Goal: Transaction & Acquisition: Purchase product/service

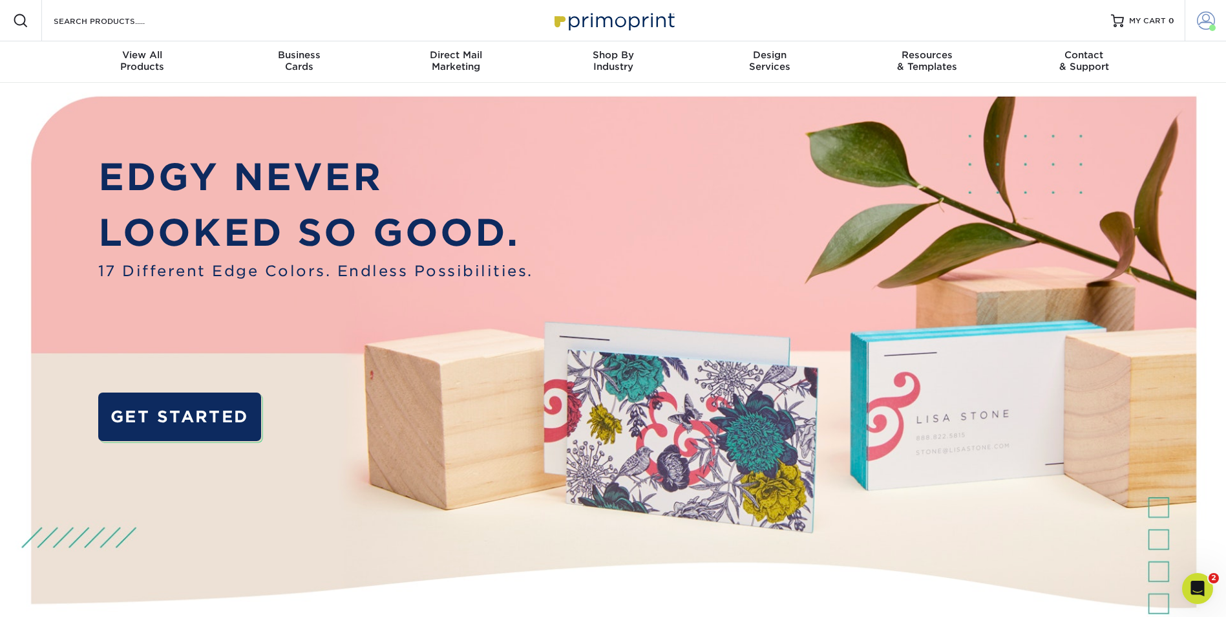
click at [1213, 20] on span at bounding box center [1206, 21] width 18 height 18
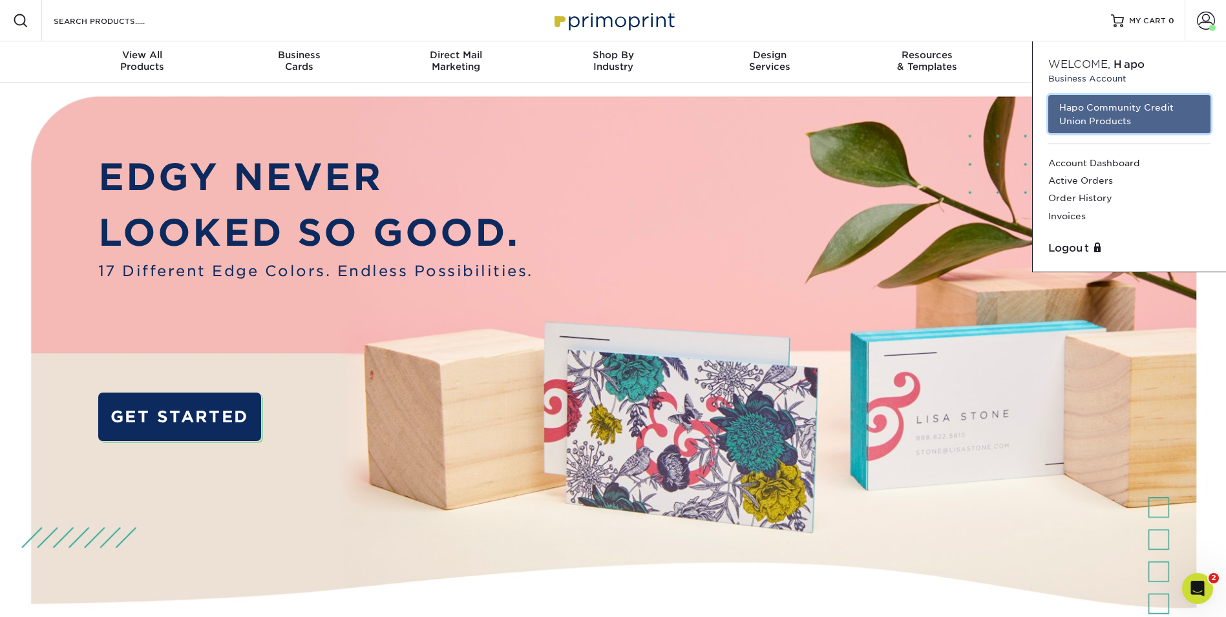
click at [1097, 121] on link "Hapo Community Credit Union Products" at bounding box center [1129, 114] width 162 height 38
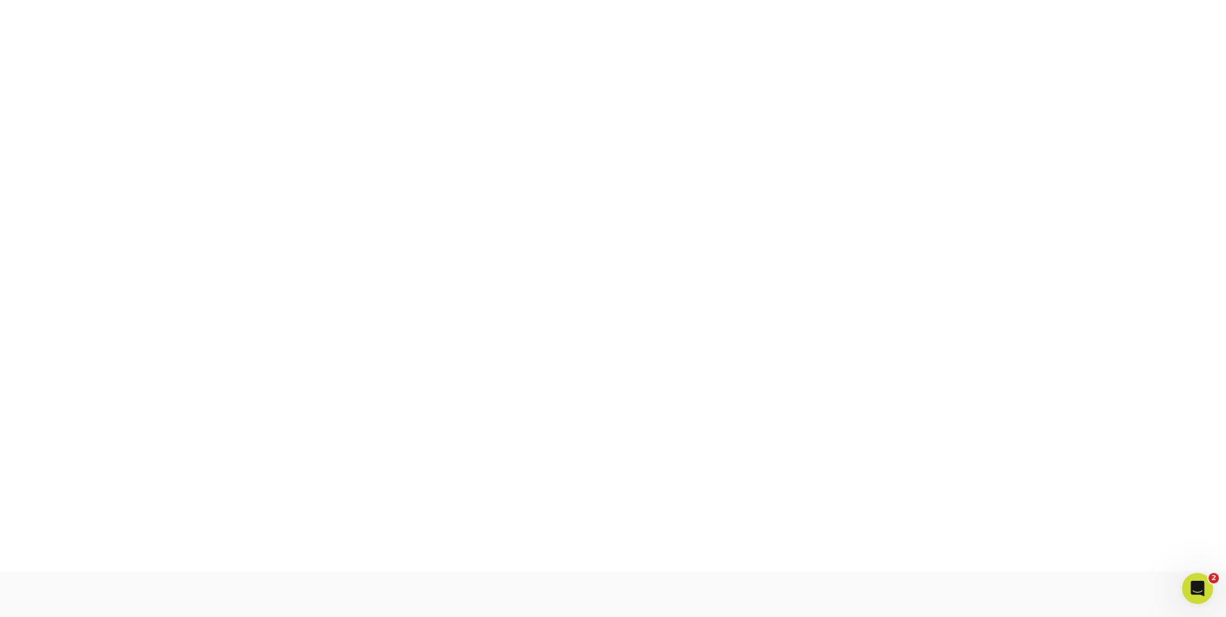
scroll to position [226, 0]
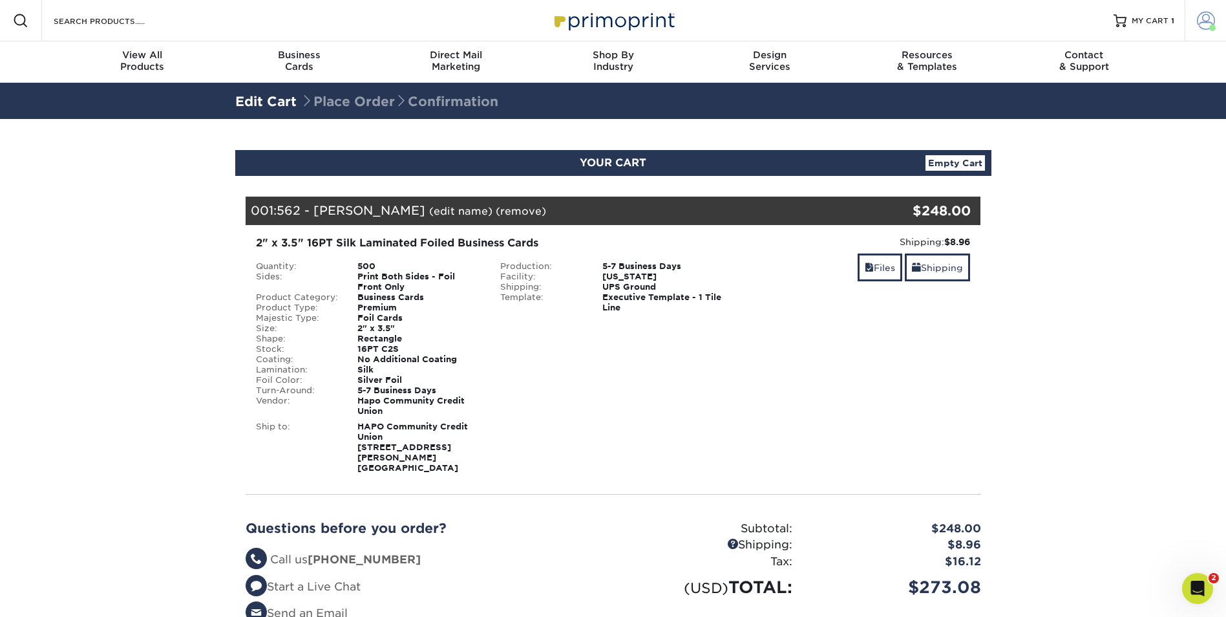
click at [1213, 14] on span at bounding box center [1206, 21] width 18 height 18
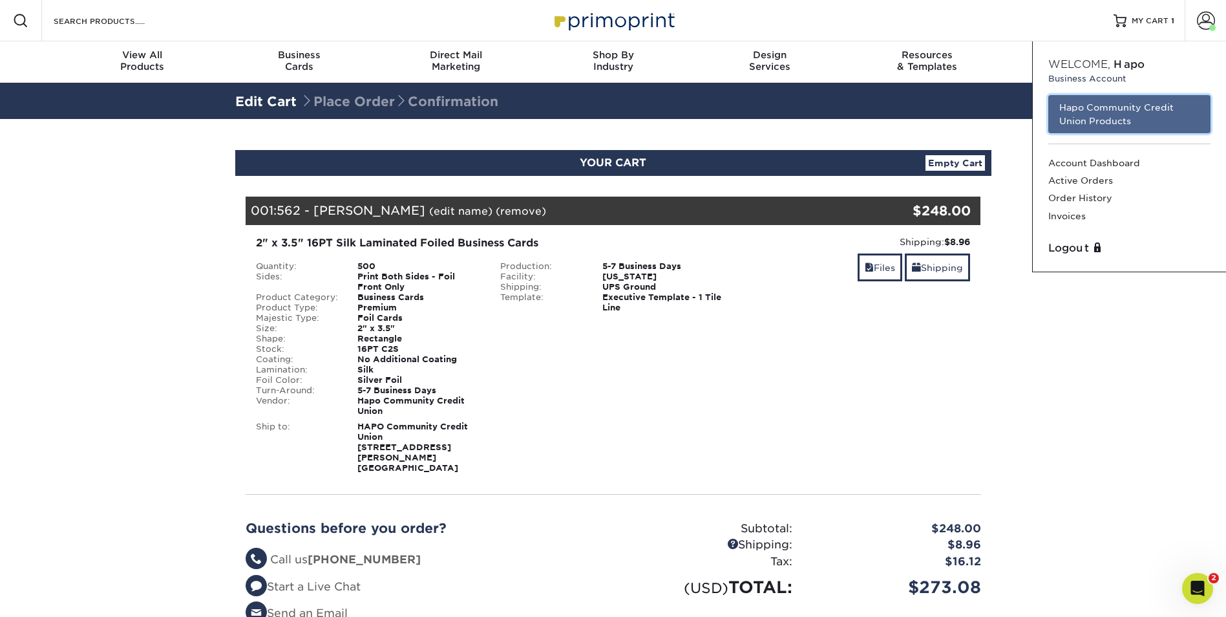
click at [1131, 121] on link "Hapo Community Credit Union Products" at bounding box center [1129, 114] width 162 height 38
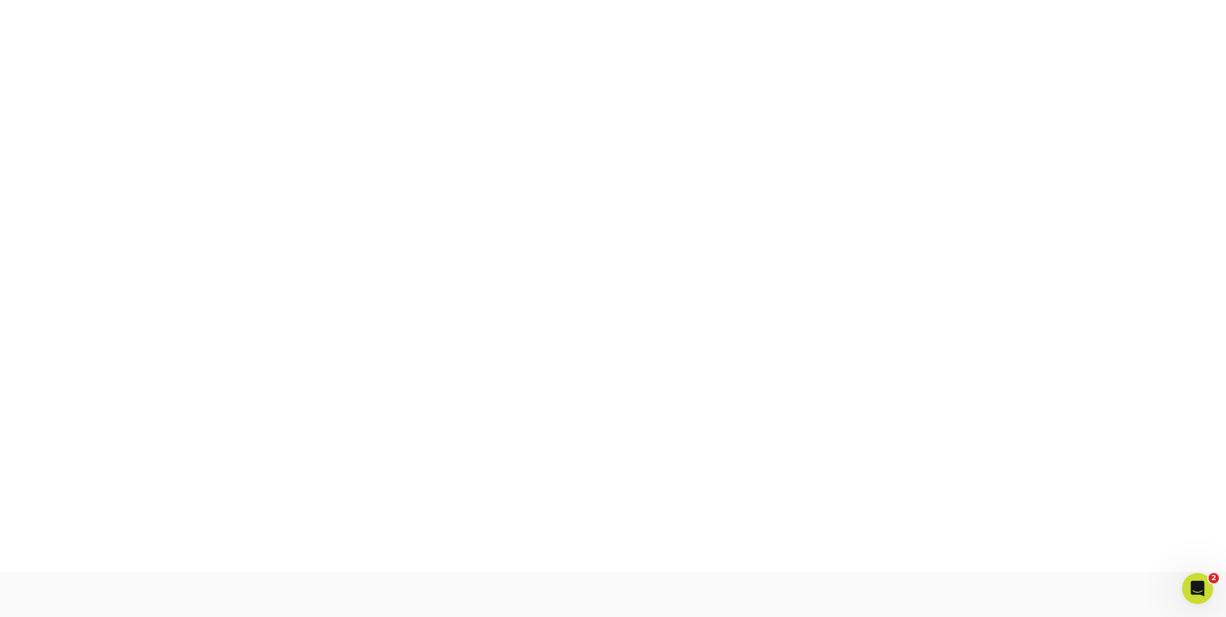
scroll to position [226, 0]
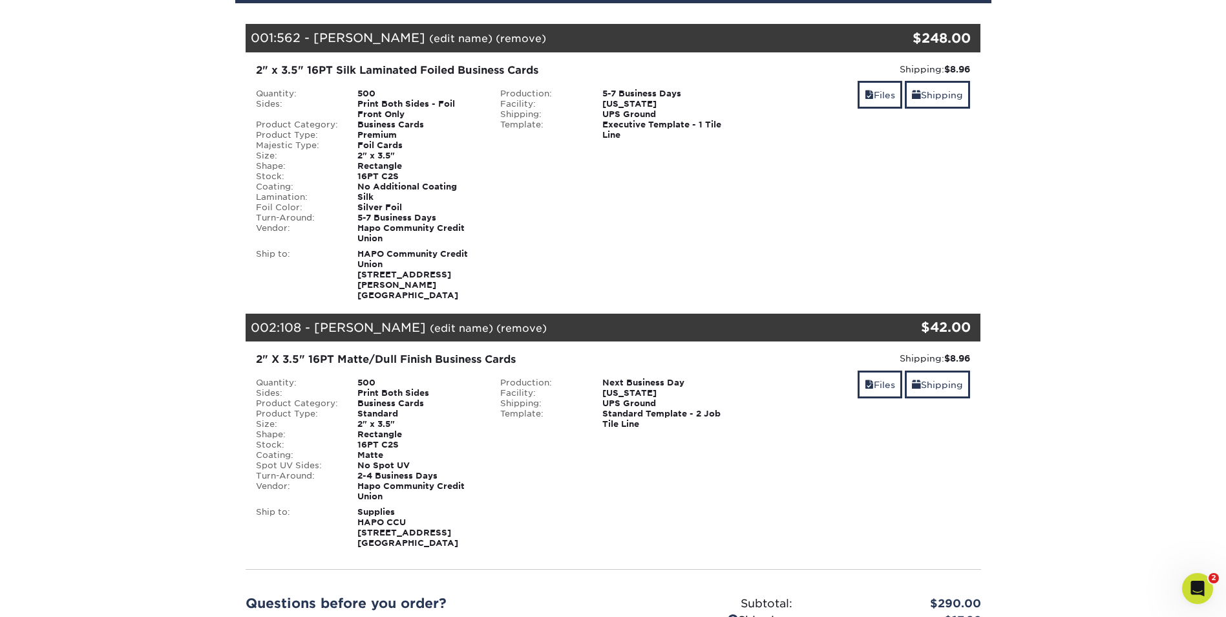
scroll to position [259, 0]
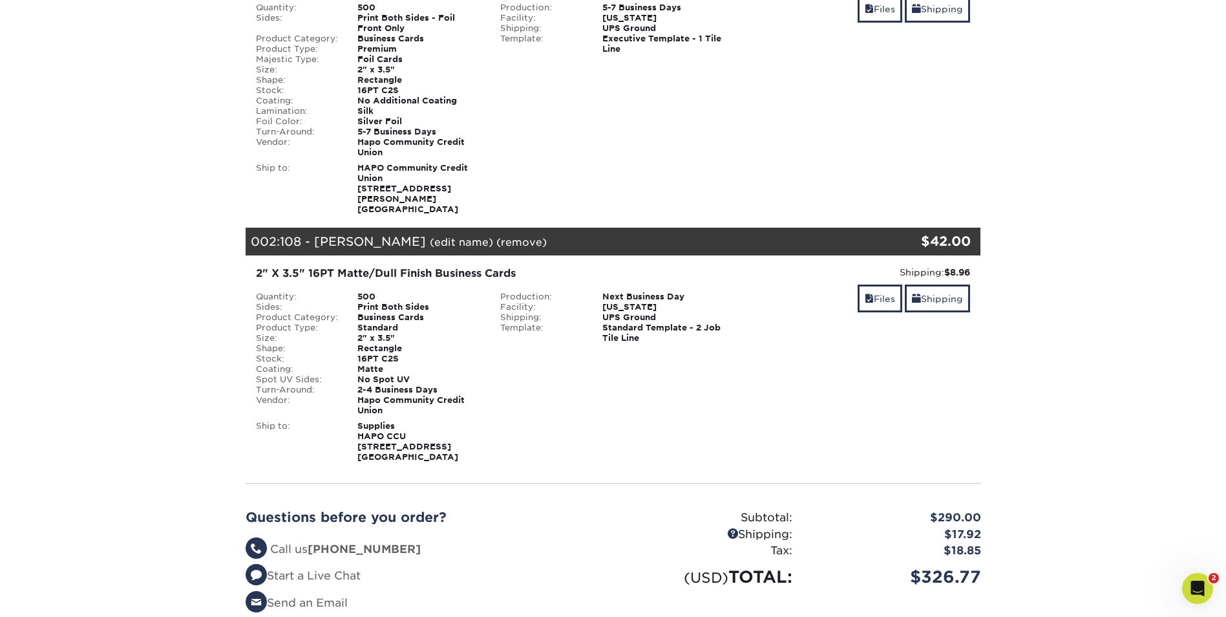
drag, startPoint x: 1172, startPoint y: 262, endPoint x: 1167, endPoint y: 271, distance: 9.9
click at [1170, 266] on section "YOUR CART Empty Cart Your Cart is Empty Hapo Community Credit Union Products Vi…" at bounding box center [613, 283] width 1226 height 847
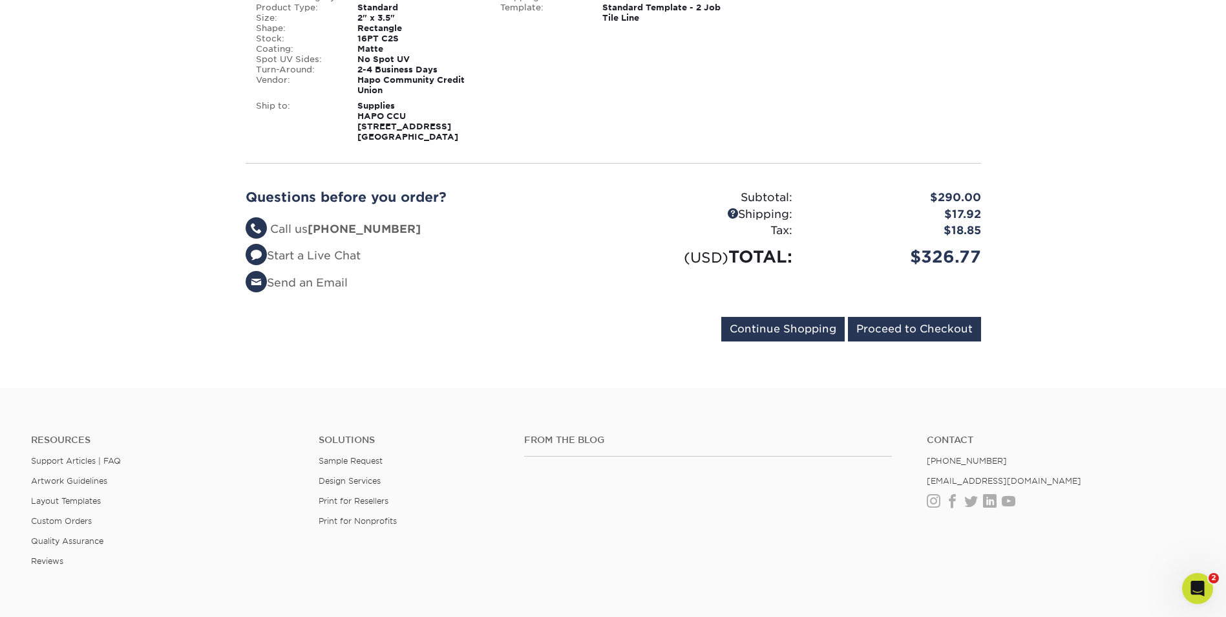
scroll to position [582, 0]
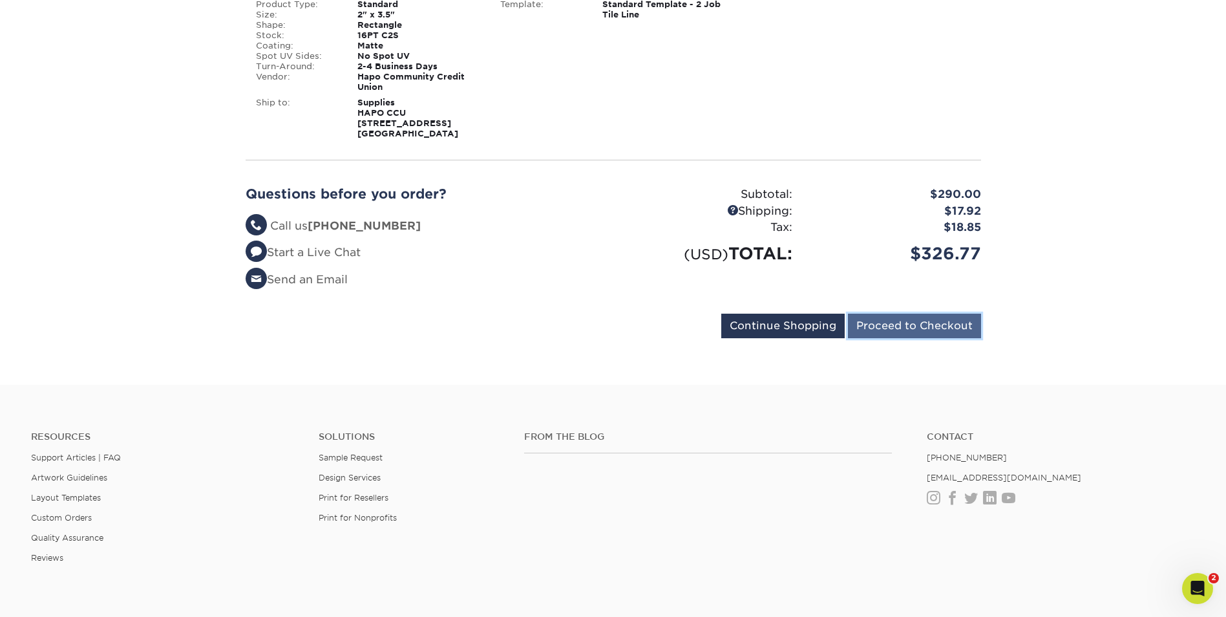
click at [935, 320] on input "Proceed to Checkout" at bounding box center [914, 325] width 133 height 25
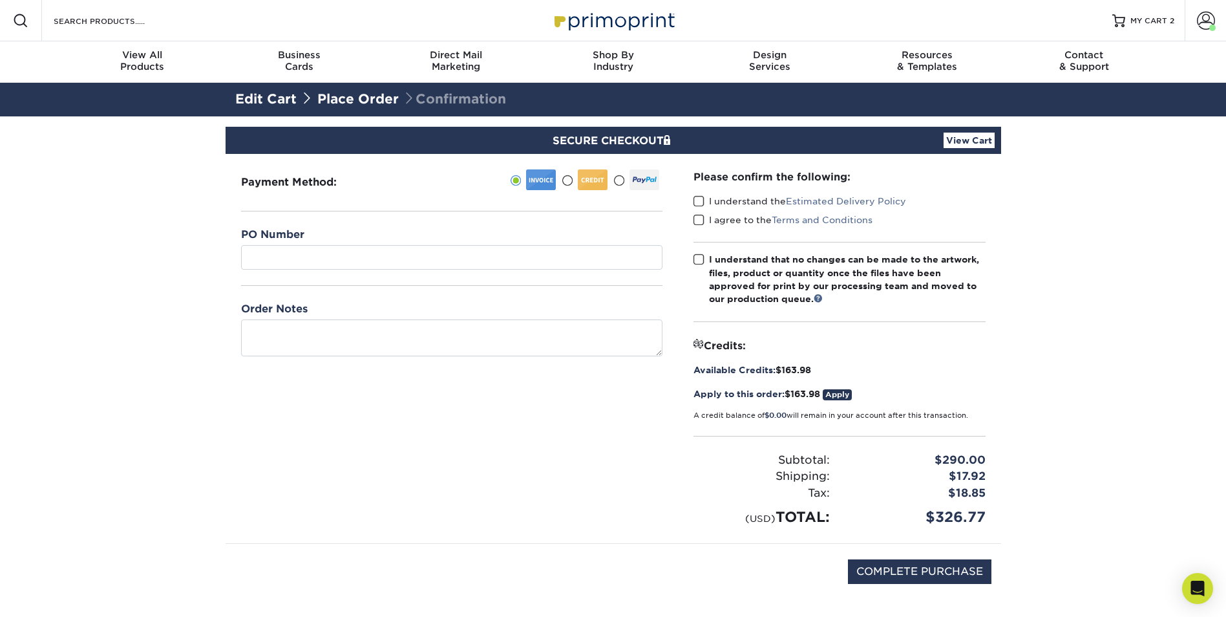
drag, startPoint x: 697, startPoint y: 198, endPoint x: 700, endPoint y: 220, distance: 22.9
click at [697, 198] on span at bounding box center [699, 201] width 11 height 12
click at [0, 0] on input "I understand the Estimated Delivery Policy" at bounding box center [0, 0] width 0 height 0
click at [700, 220] on span at bounding box center [699, 220] width 11 height 12
click at [0, 0] on input "I agree to the Terms and Conditions" at bounding box center [0, 0] width 0 height 0
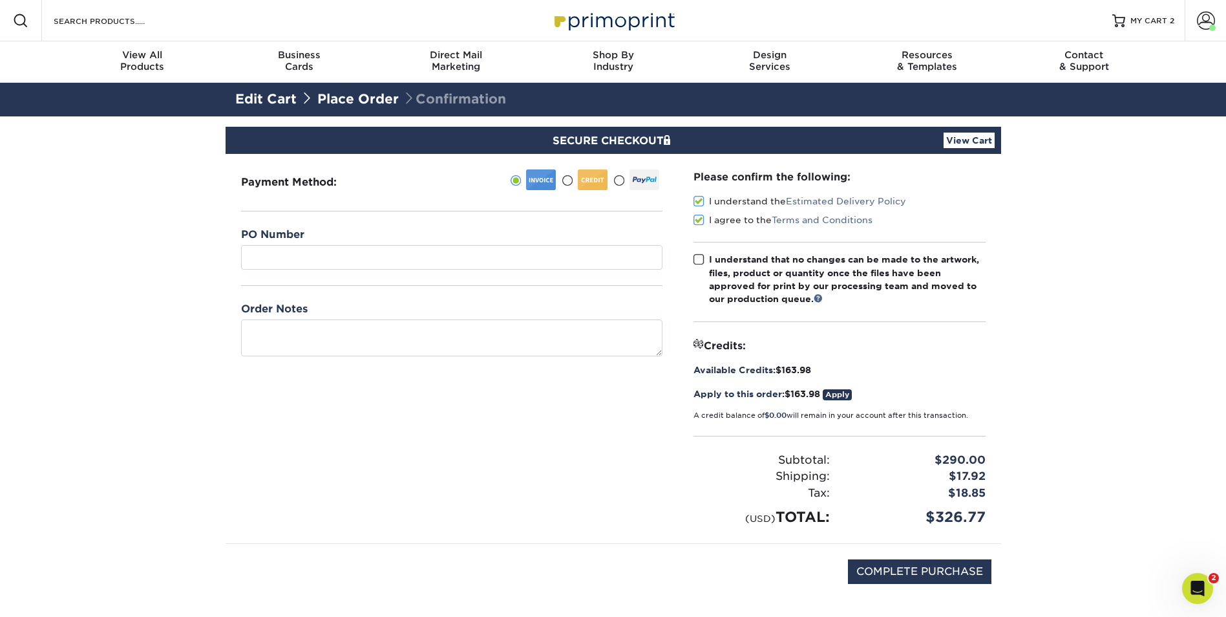
click at [702, 260] on span at bounding box center [699, 259] width 11 height 12
click at [0, 0] on input "I understand that no changes can be made to the artwork, files, product or quan…" at bounding box center [0, 0] width 0 height 0
click at [1105, 354] on section "SECURE CHECKOUT View Cart Payment Method: $" at bounding box center [613, 379] width 1226 height 527
click at [1154, 296] on section "SECURE CHECKOUT View Cart Payment Method: $" at bounding box center [613, 379] width 1226 height 527
click at [557, 504] on div "Payment Method:" at bounding box center [452, 348] width 452 height 389
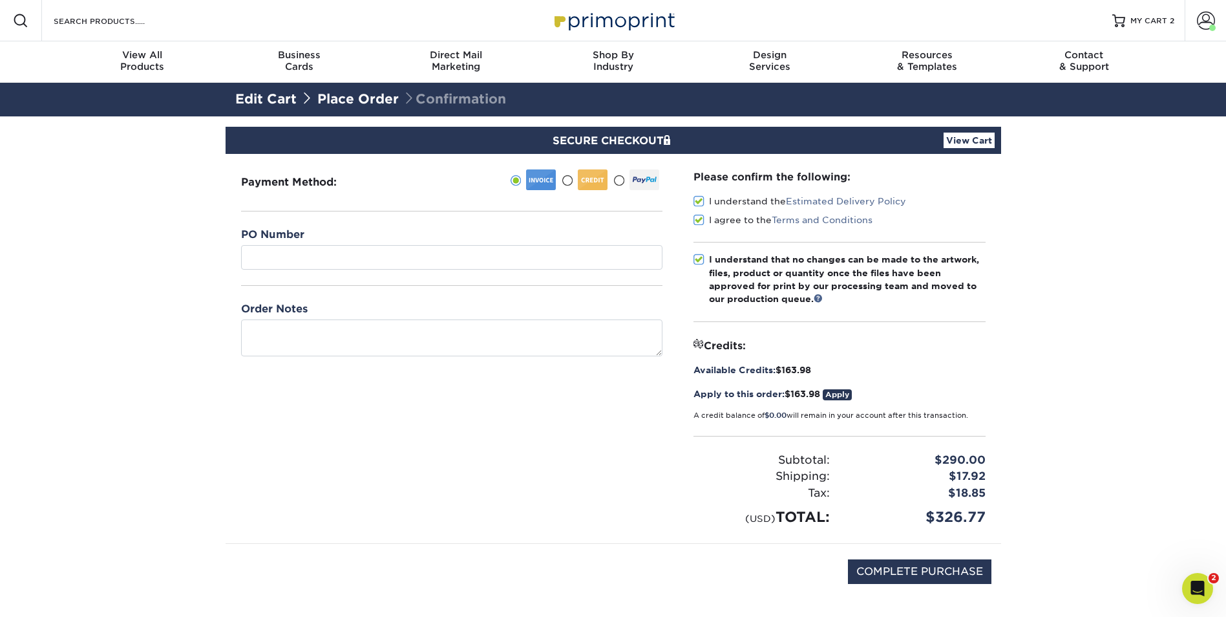
click at [841, 392] on link "Apply" at bounding box center [837, 394] width 29 height 11
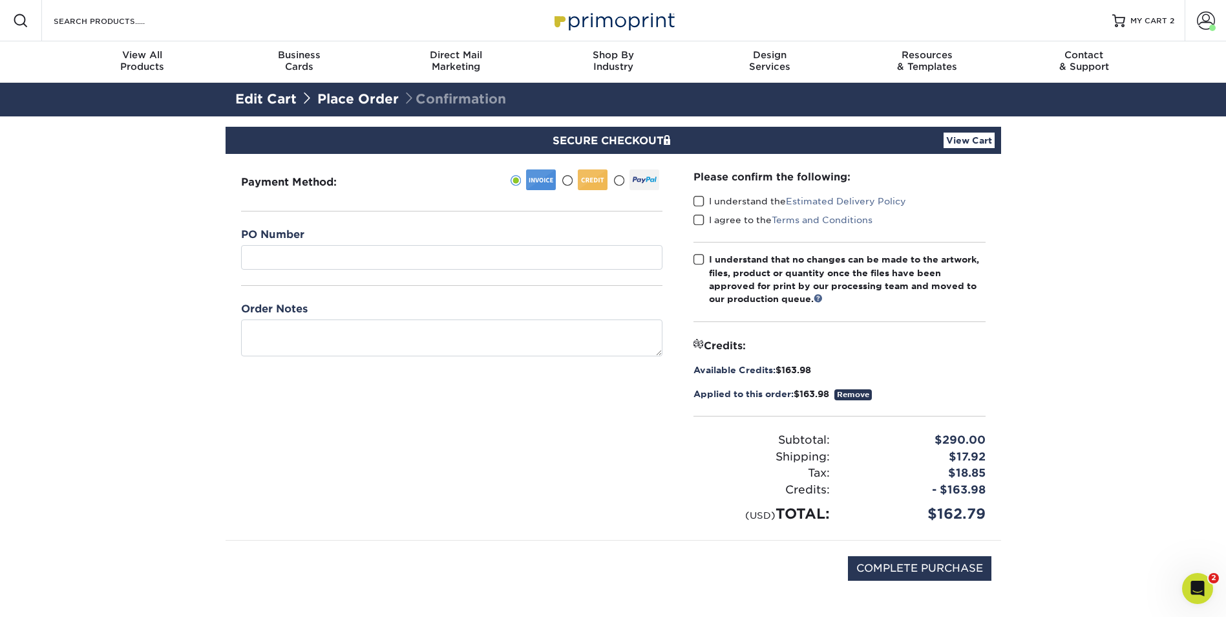
drag, startPoint x: 700, startPoint y: 199, endPoint x: 699, endPoint y: 223, distance: 24.0
click at [700, 199] on span at bounding box center [699, 201] width 11 height 12
click at [0, 0] on input "I understand the Estimated Delivery Policy" at bounding box center [0, 0] width 0 height 0
click at [700, 218] on span at bounding box center [699, 220] width 11 height 12
click at [0, 0] on input "I agree to the Terms and Conditions" at bounding box center [0, 0] width 0 height 0
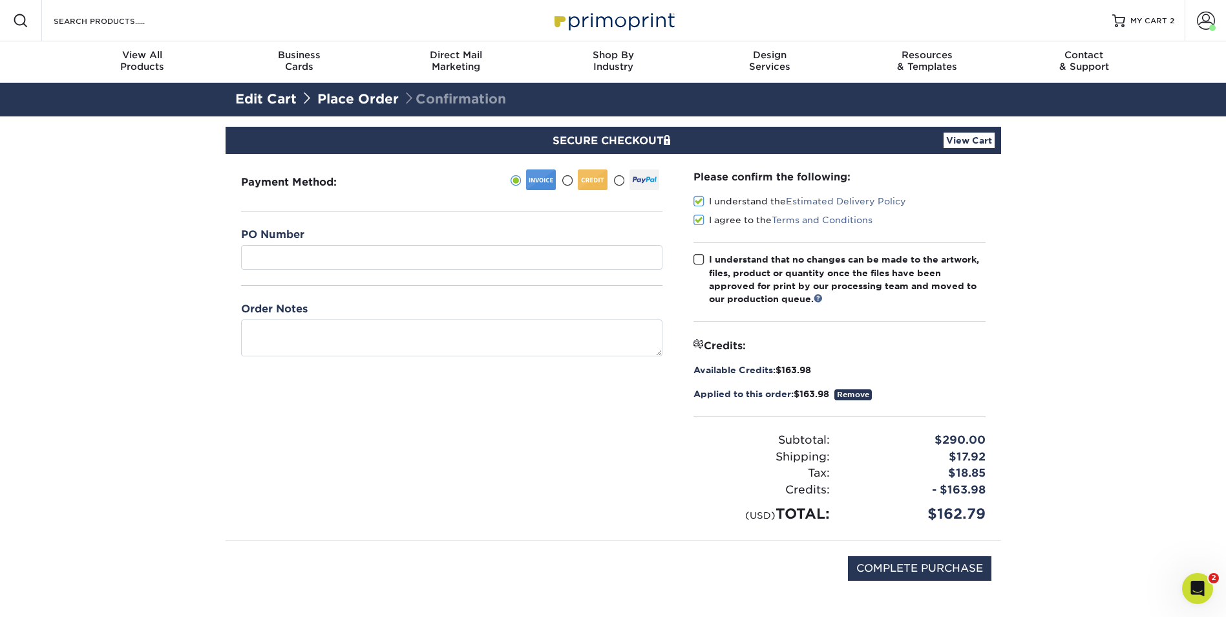
click at [698, 261] on span at bounding box center [699, 259] width 11 height 12
click at [0, 0] on input "I understand that no changes can be made to the artwork, files, product or quan…" at bounding box center [0, 0] width 0 height 0
click at [574, 504] on div "Payment Method:" at bounding box center [452, 347] width 452 height 386
drag, startPoint x: 1190, startPoint y: 354, endPoint x: 1158, endPoint y: 311, distance: 53.7
click at [1190, 354] on section "SECURE CHECKOUT View Cart Payment Method: $" at bounding box center [613, 378] width 1226 height 524
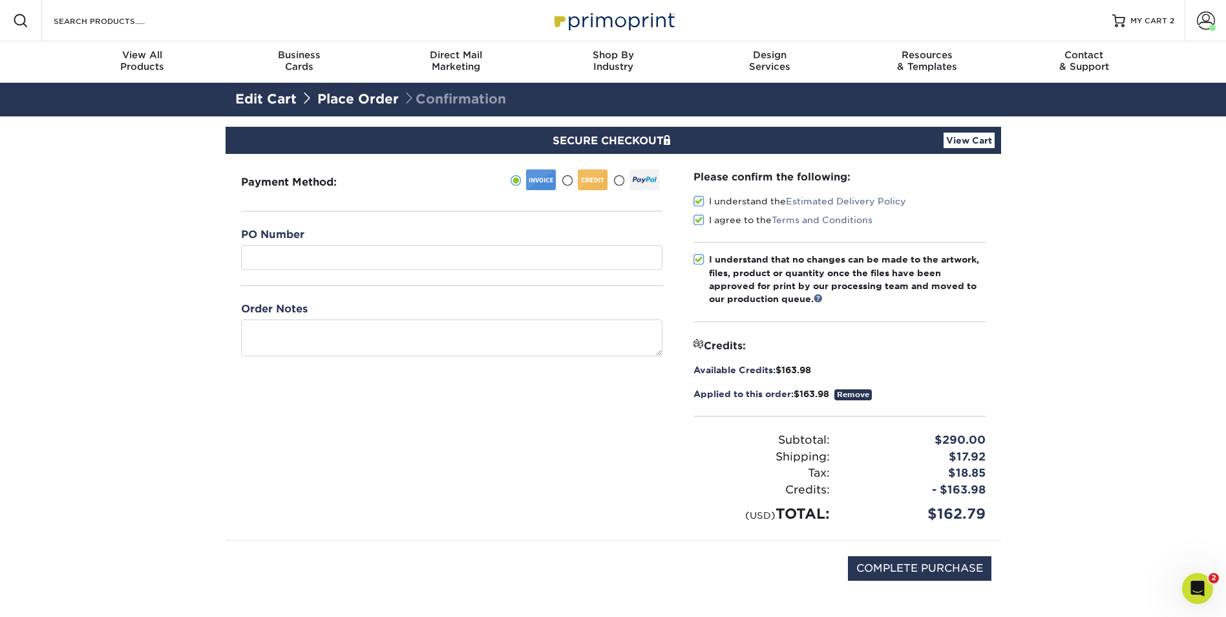
click at [1189, 352] on section "SECURE CHECKOUT View Cart Payment Method: $" at bounding box center [613, 378] width 1226 height 524
click at [944, 565] on input "COMPLETE PURCHASE" at bounding box center [919, 568] width 143 height 25
type input "PROCESSING, PLEASE WAIT..."
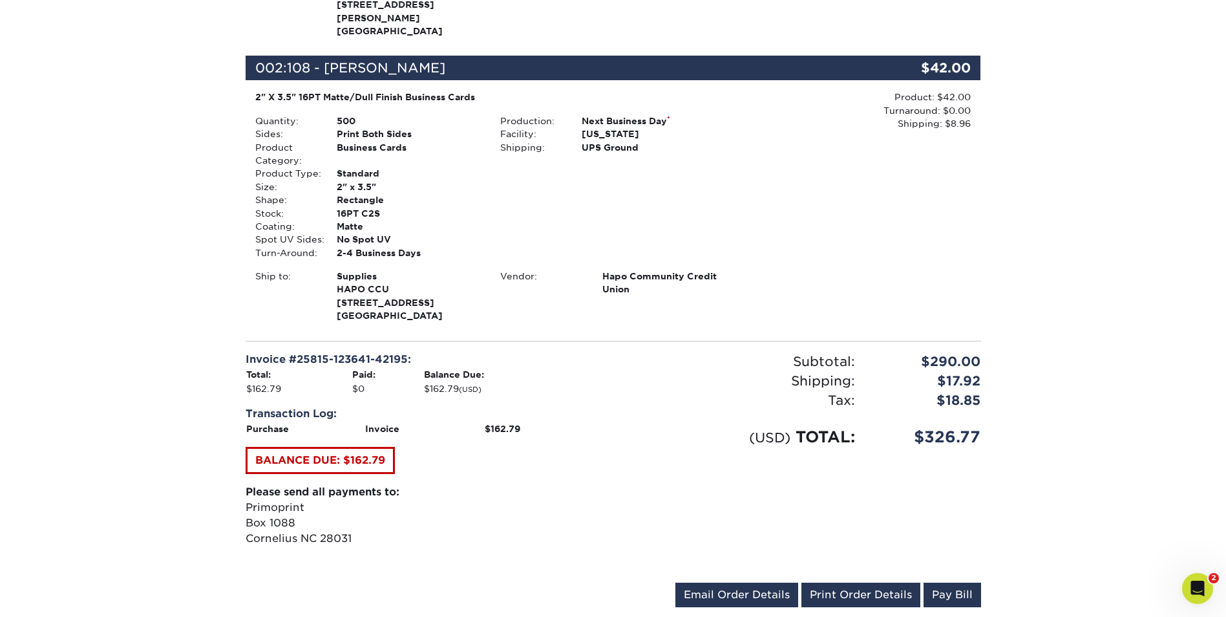
scroll to position [582, 0]
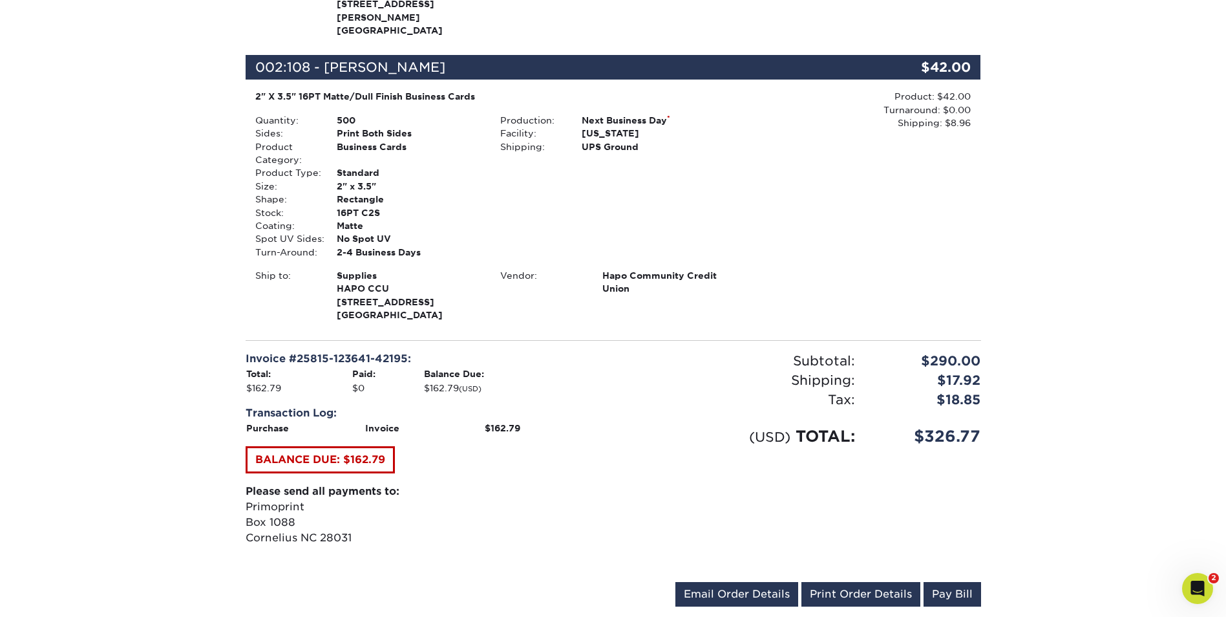
drag, startPoint x: 135, startPoint y: 149, endPoint x: 156, endPoint y: 20, distance: 130.3
click at [134, 147] on div "Your order has been placed! Order #: 25815-123641-42195 [DATE] 12:36pm Go to My…" at bounding box center [613, 94] width 1226 height 1118
